Goal: Information Seeking & Learning: Find specific fact

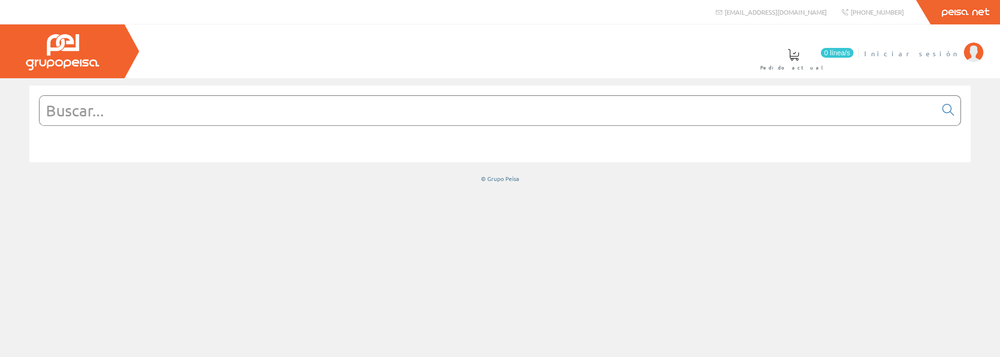
click at [936, 57] on span "Iniciar sesión" at bounding box center [912, 53] width 95 height 10
click at [197, 100] on input "text" at bounding box center [488, 110] width 897 height 29
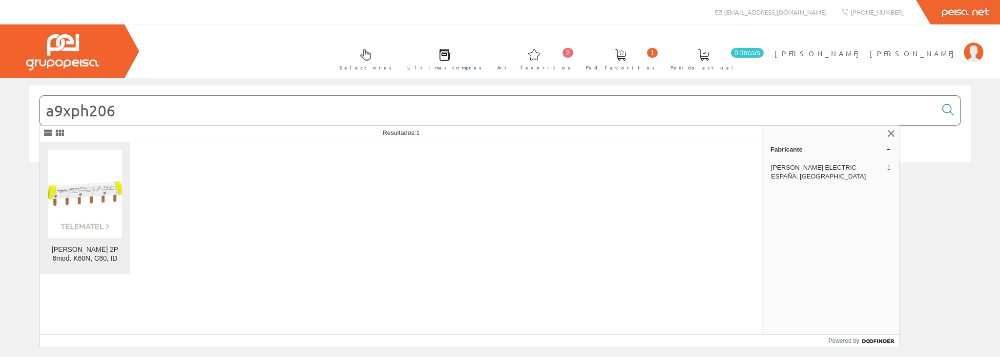
type input "a9xph206"
click at [68, 198] on img at bounding box center [85, 193] width 74 height 74
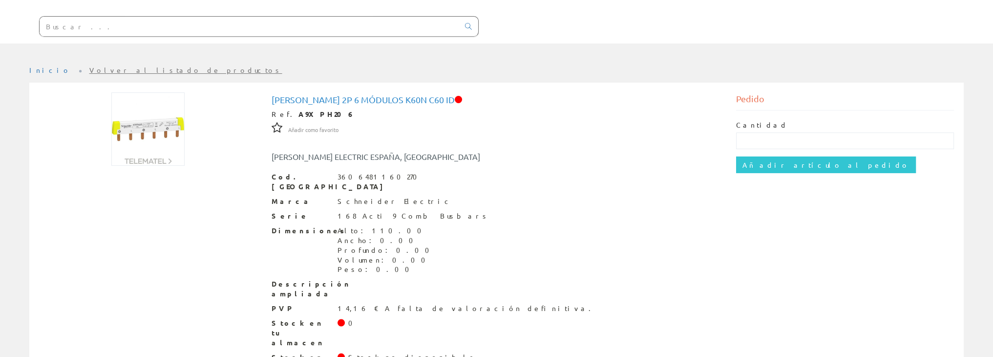
scroll to position [46, 0]
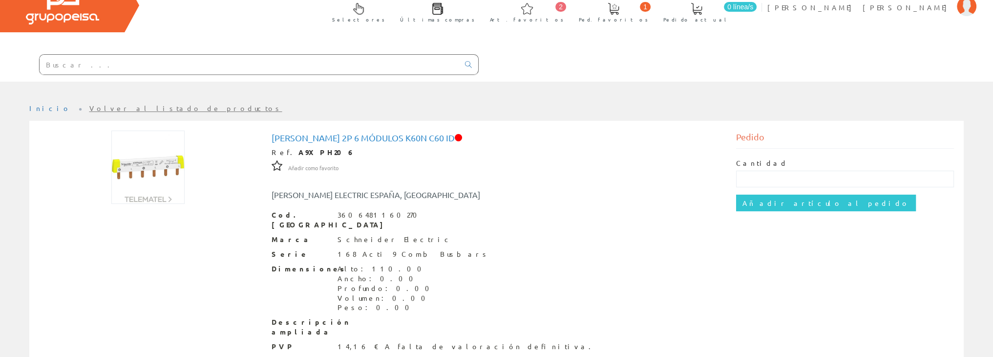
click at [114, 63] on input "text" at bounding box center [250, 65] width 420 height 20
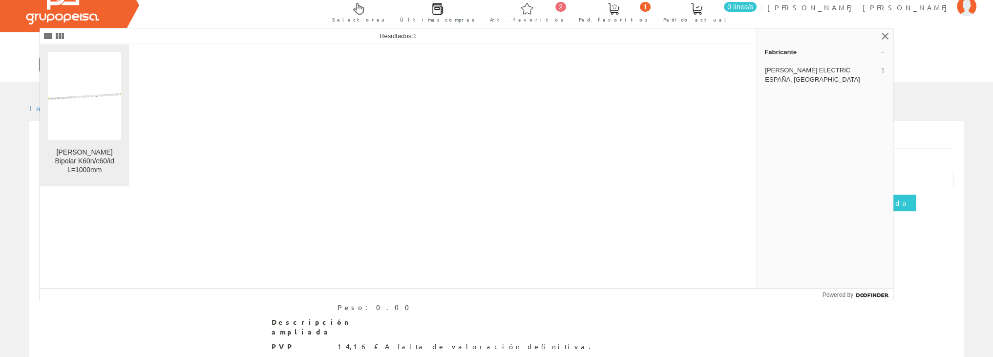
type input "a9xph257"
click at [92, 143] on link "Peine Bipolar K60n/c60/id L=1000mm" at bounding box center [84, 114] width 89 height 141
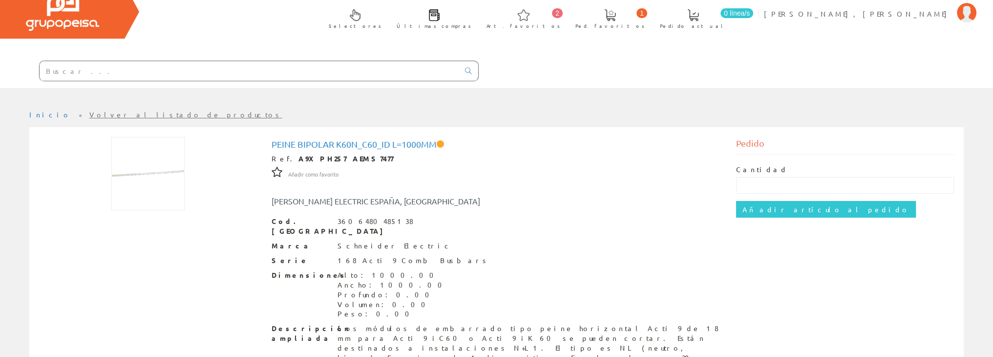
scroll to position [28, 0]
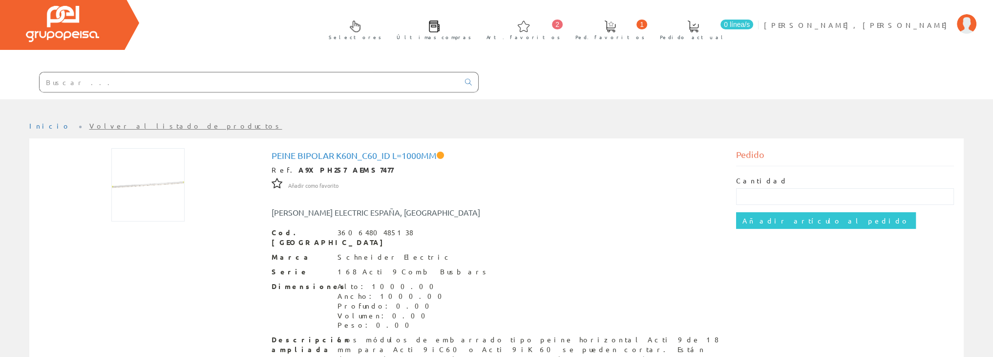
click at [165, 72] on input "text" at bounding box center [250, 82] width 420 height 20
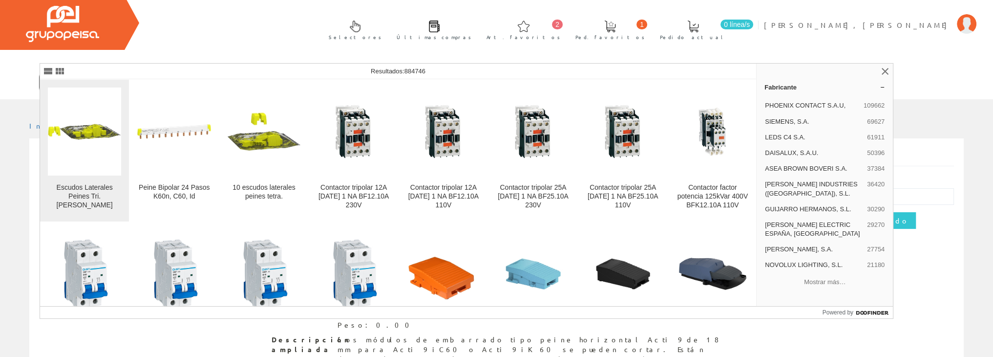
type input "a9xpe210"
click at [103, 163] on img at bounding box center [85, 132] width 74 height 74
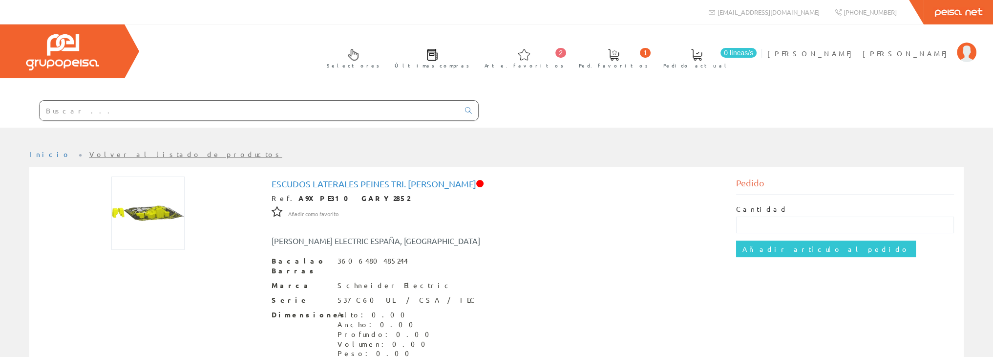
click at [178, 109] on input "text" at bounding box center [250, 111] width 420 height 20
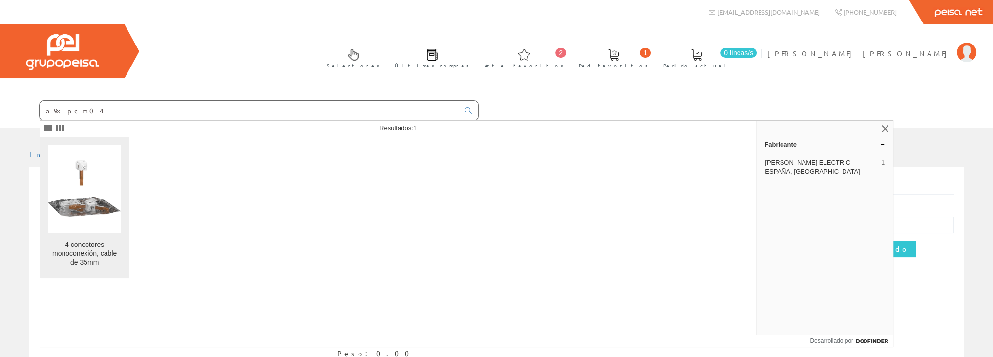
type input "a9xpcm04"
click at [78, 199] on img at bounding box center [85, 188] width 74 height 74
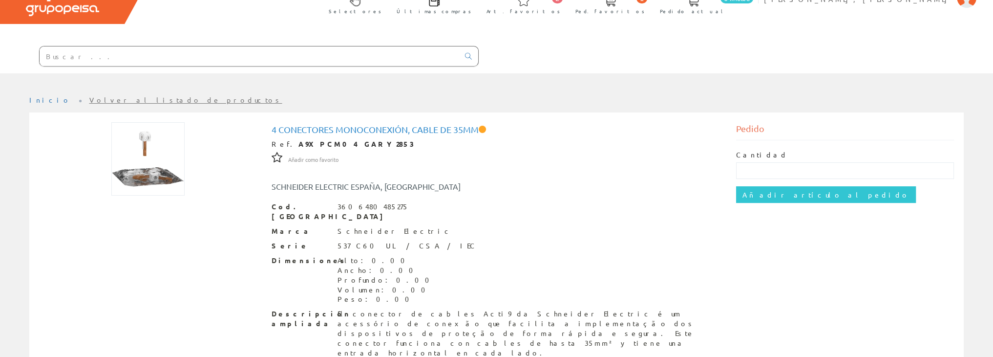
scroll to position [65, 0]
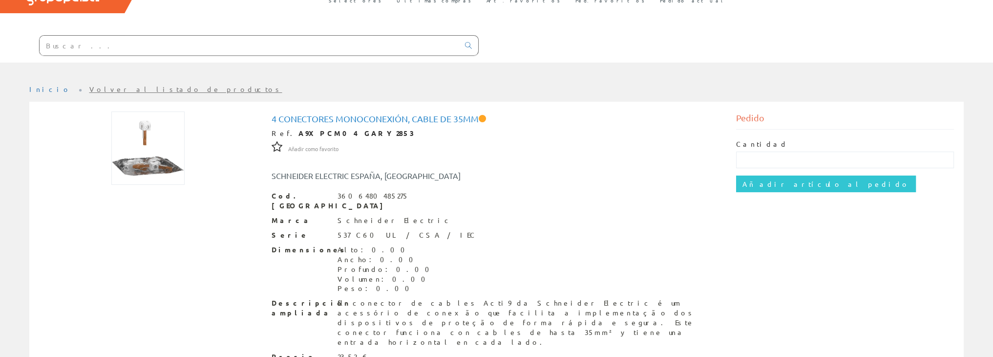
click at [150, 45] on input "text" at bounding box center [250, 46] width 420 height 20
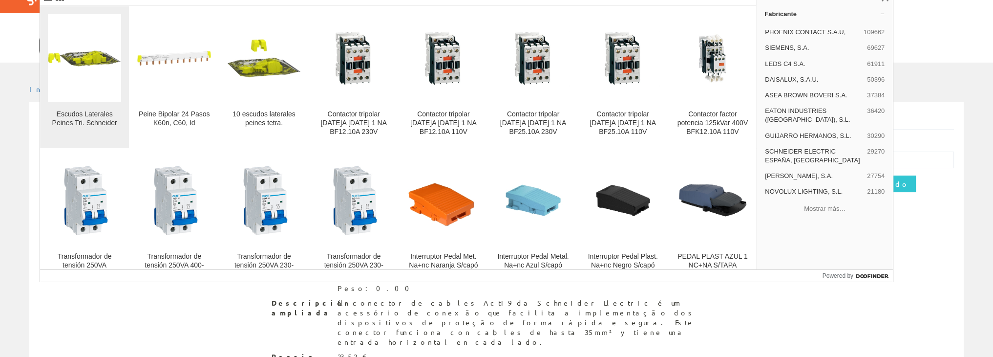
type input "a9xpe210"
click at [110, 76] on img at bounding box center [85, 58] width 74 height 74
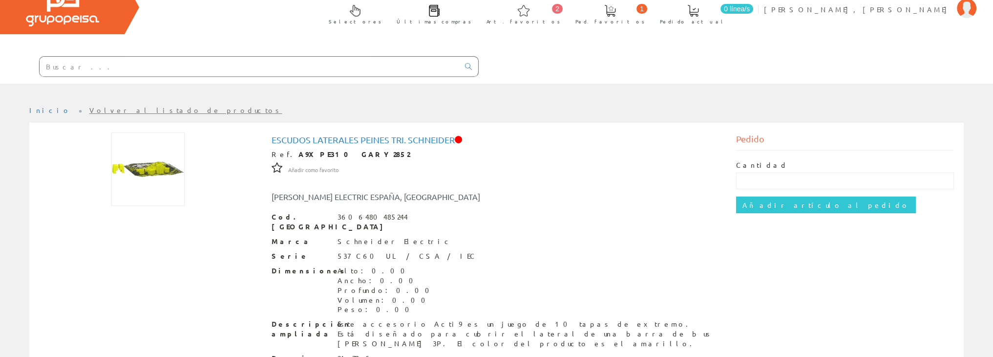
scroll to position [32, 0]
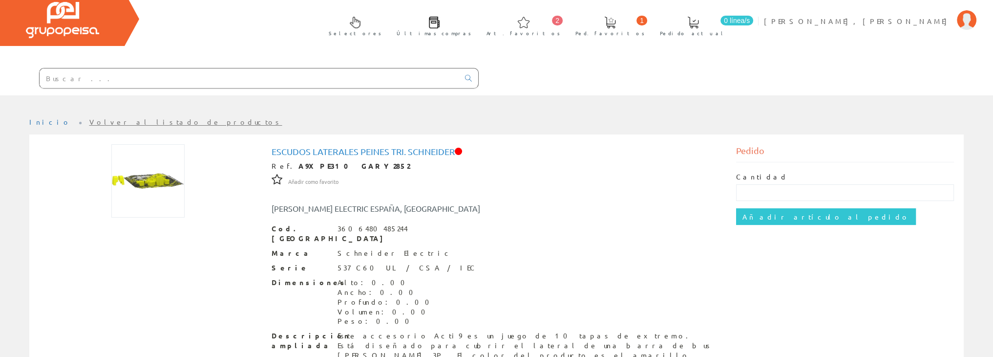
click at [134, 77] on input "text" at bounding box center [250, 78] width 420 height 20
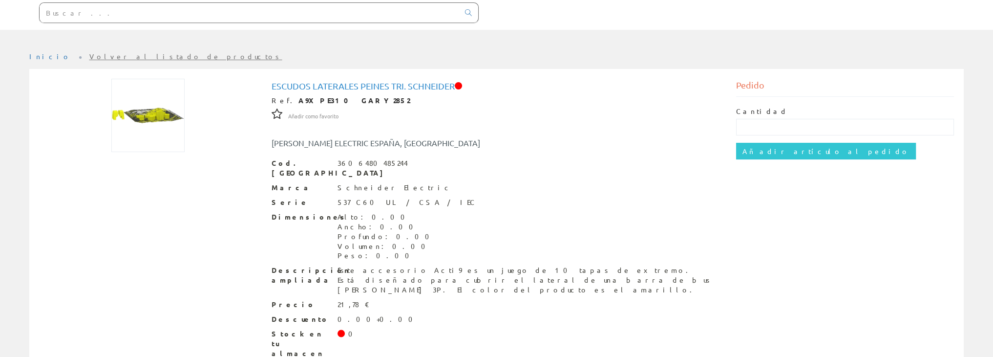
scroll to position [0, 0]
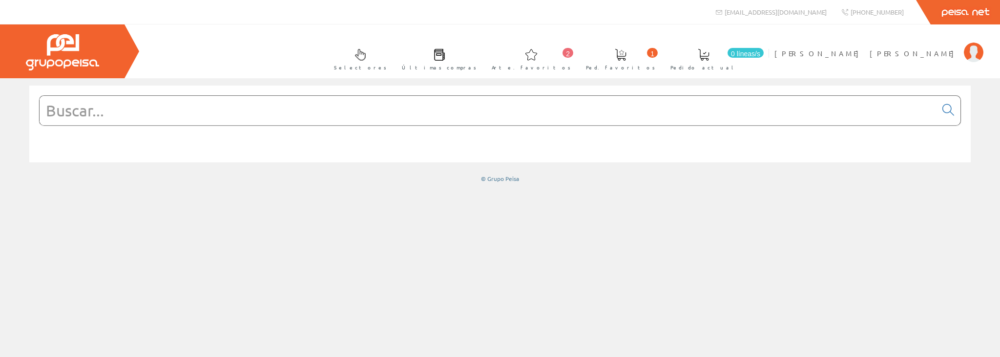
click at [222, 106] on input "text" at bounding box center [488, 110] width 897 height 29
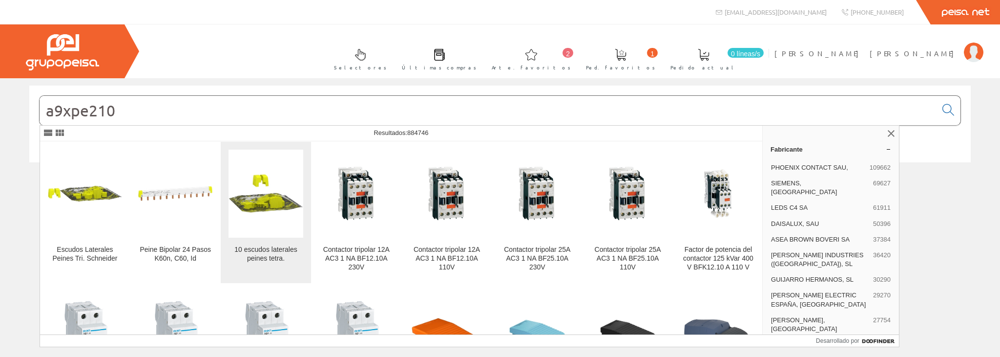
type input "a9xpe210"
click at [244, 192] on img at bounding box center [266, 193] width 74 height 74
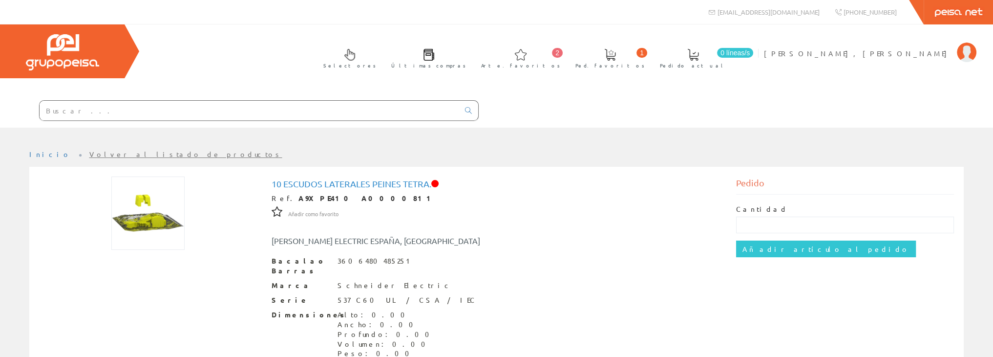
click at [162, 114] on input "text" at bounding box center [250, 111] width 420 height 20
type input "s"
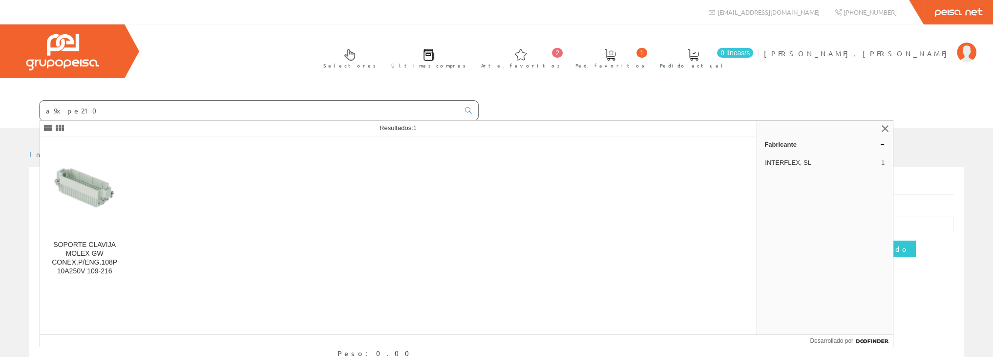
type input "a9xpe210"
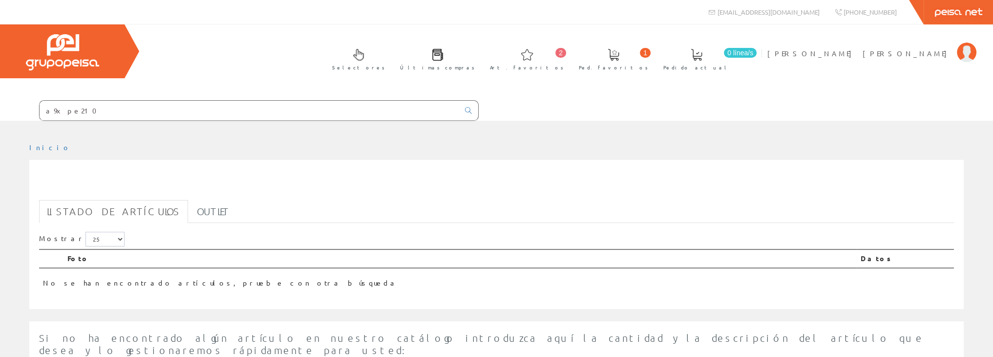
click at [91, 112] on input "a9xpe210" at bounding box center [250, 111] width 420 height 20
